Goal: Task Accomplishment & Management: Complete application form

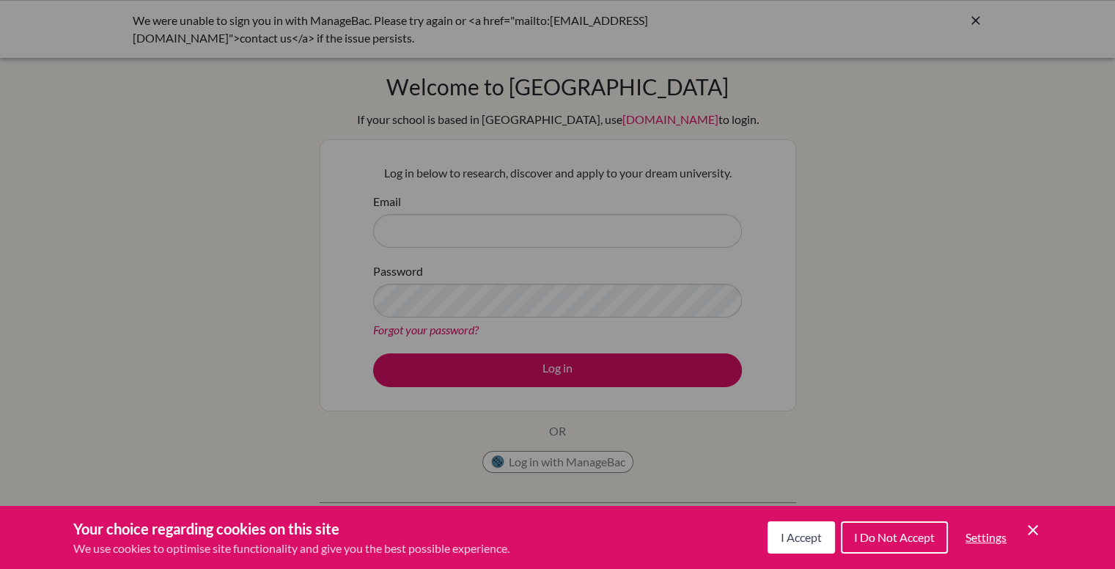
click at [789, 533] on span "I Accept" at bounding box center [801, 537] width 41 height 14
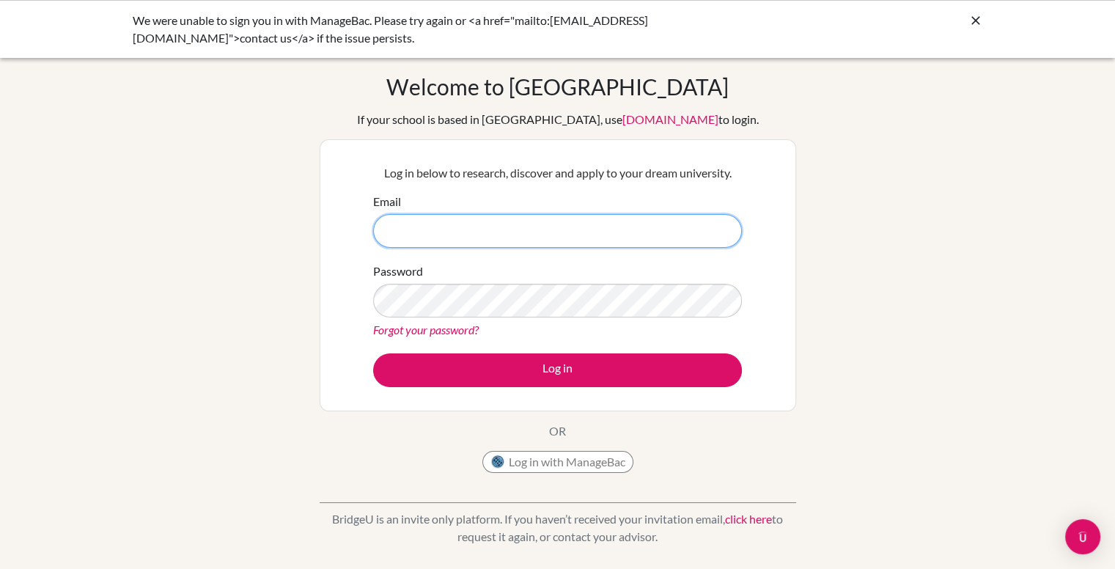
click at [481, 238] on input "Email" at bounding box center [557, 231] width 369 height 34
type input "S"
type input "[EMAIL_ADDRESS][DOMAIN_NAME]"
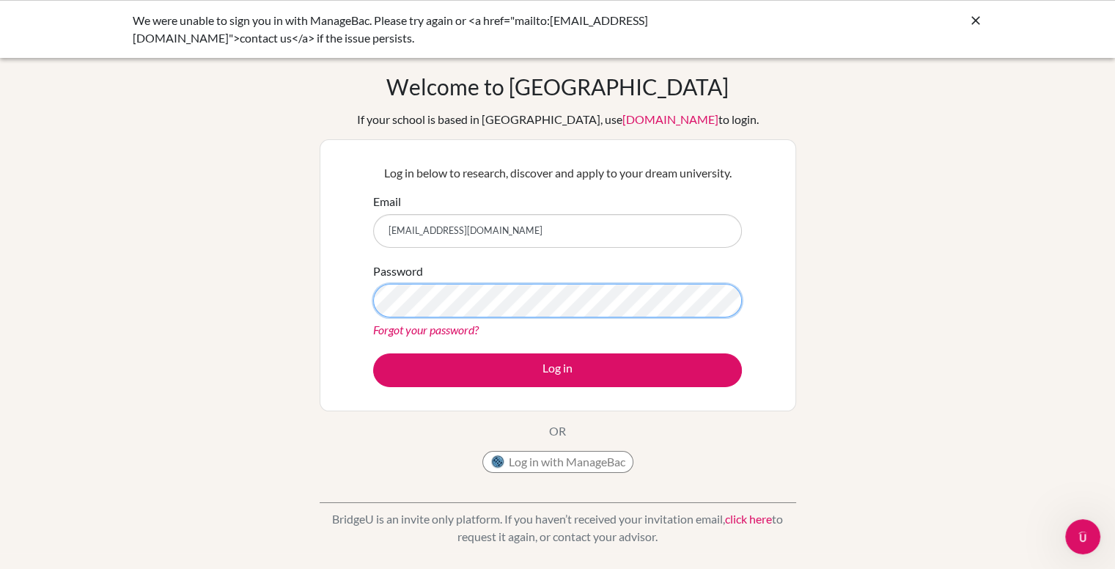
click at [373, 353] on button "Log in" at bounding box center [557, 370] width 369 height 34
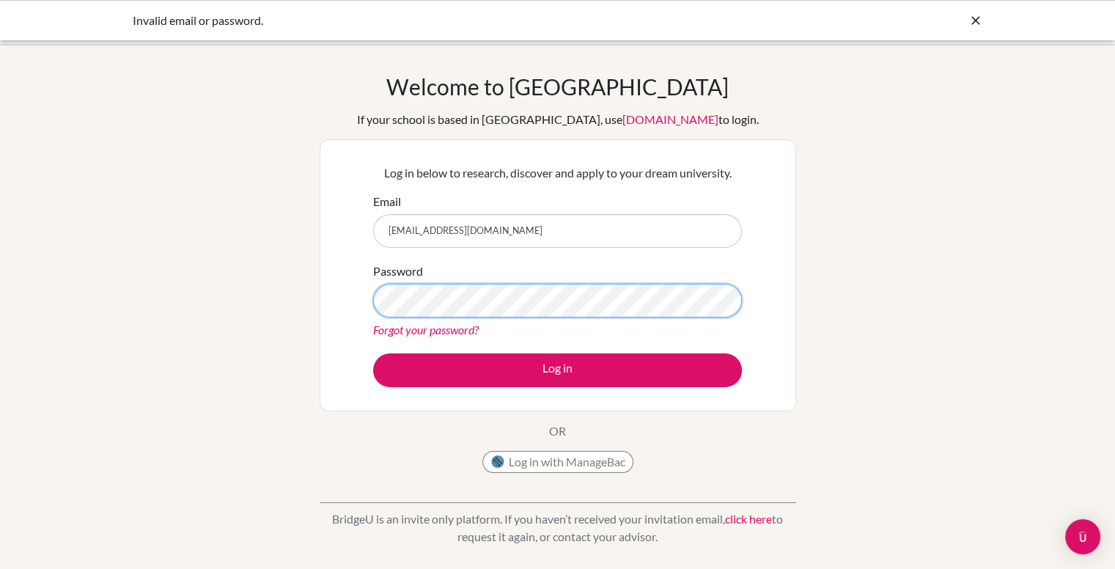
click at [373, 353] on button "Log in" at bounding box center [557, 370] width 369 height 34
